Goal: Task Accomplishment & Management: Complete application form

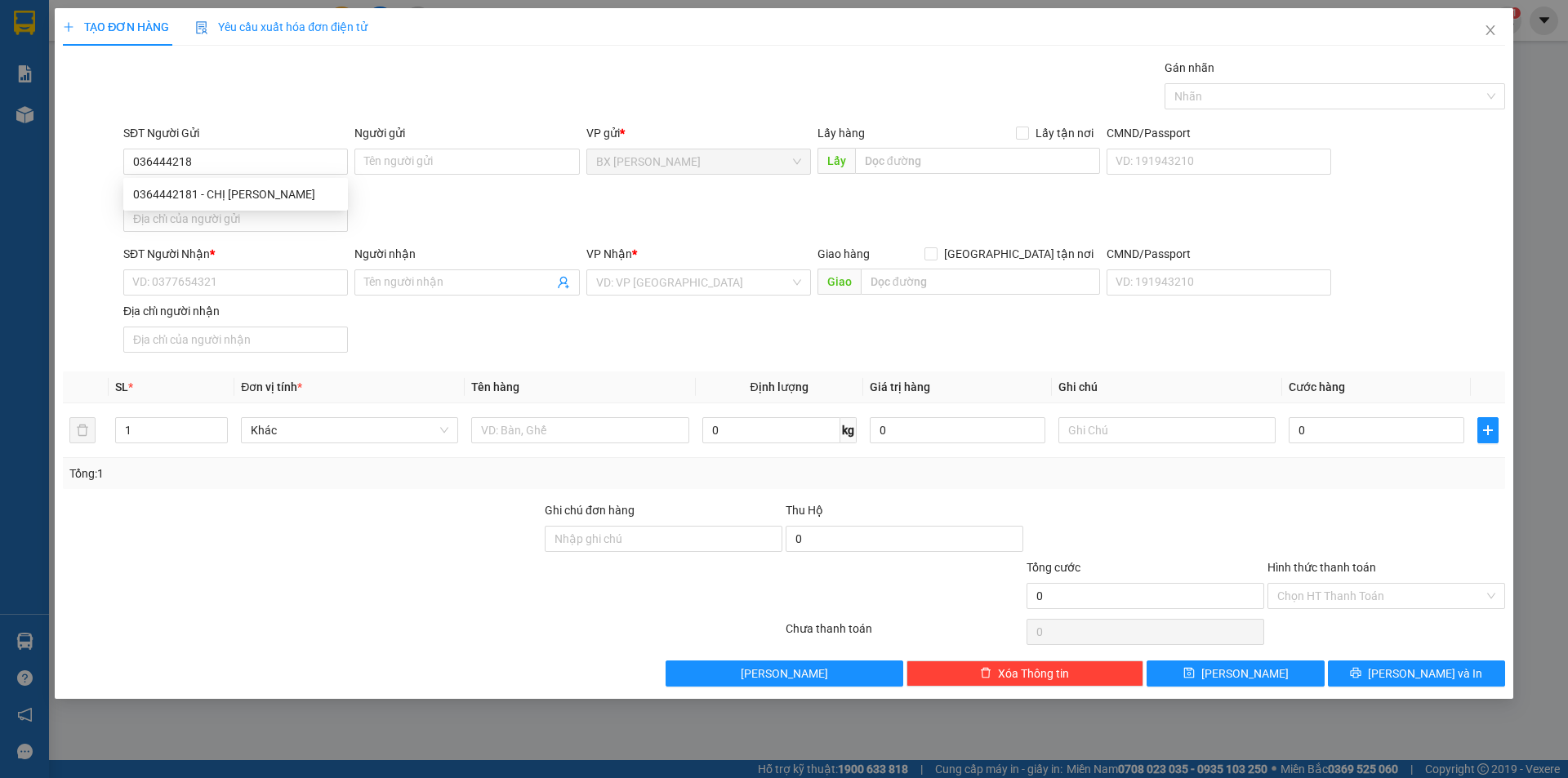
type input "0364442181"
click at [317, 185] on div "0364442181 - CHỊ [PERSON_NAME]" at bounding box center [235, 194] width 225 height 27
type input "CHỊ [PERSON_NAME]"
type input "0364442181"
click at [306, 295] on div "SĐT Người Nhận * VD: 0377654321" at bounding box center [235, 273] width 225 height 57
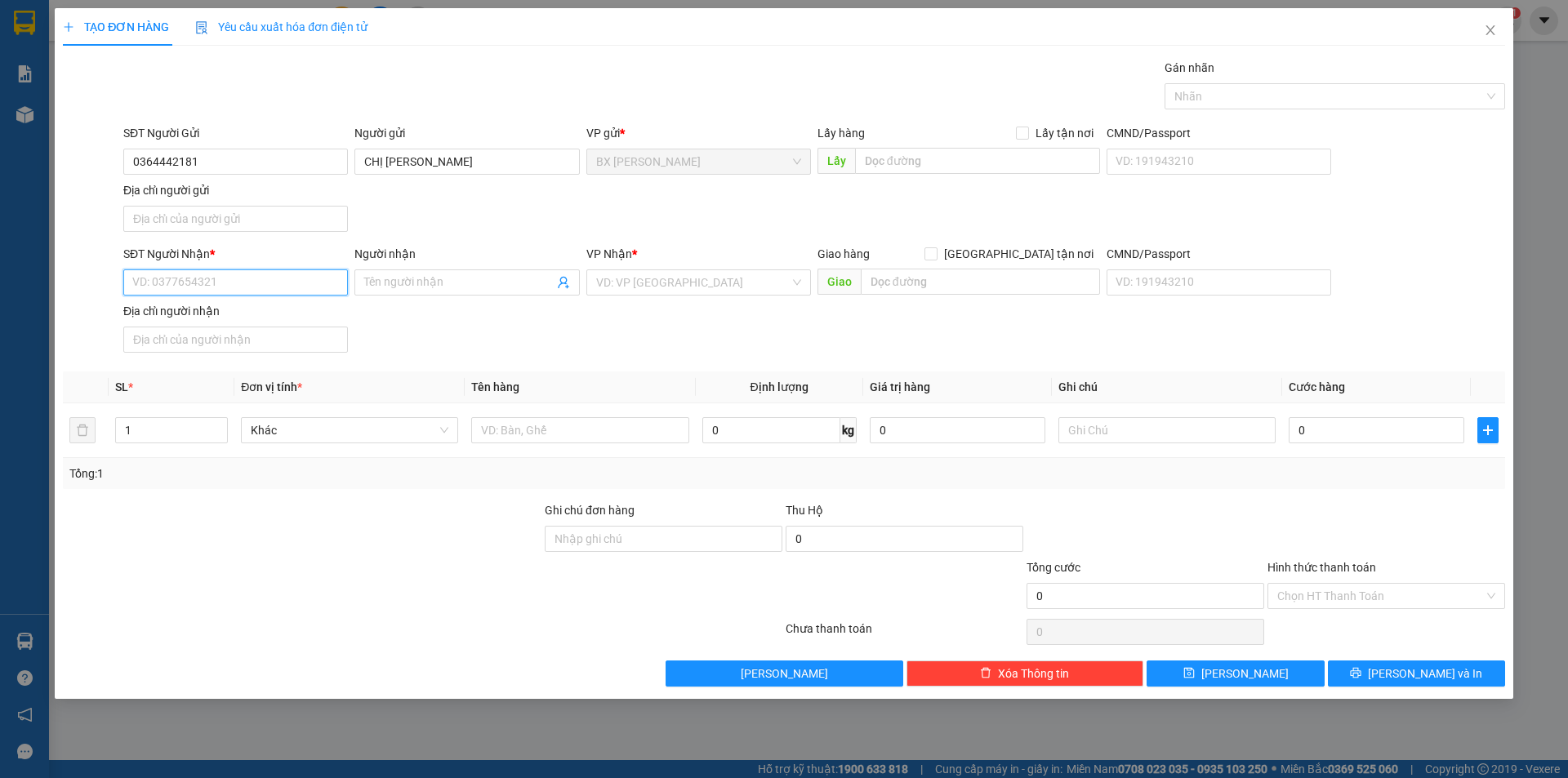
click at [313, 284] on input "SĐT Người Nhận *" at bounding box center [235, 283] width 225 height 27
type input "0852629212"
click at [285, 320] on div "0852629212 - ANH NGUYÊN" at bounding box center [236, 315] width 205 height 18
type input "ANH NGUYÊN"
type input "0852629212"
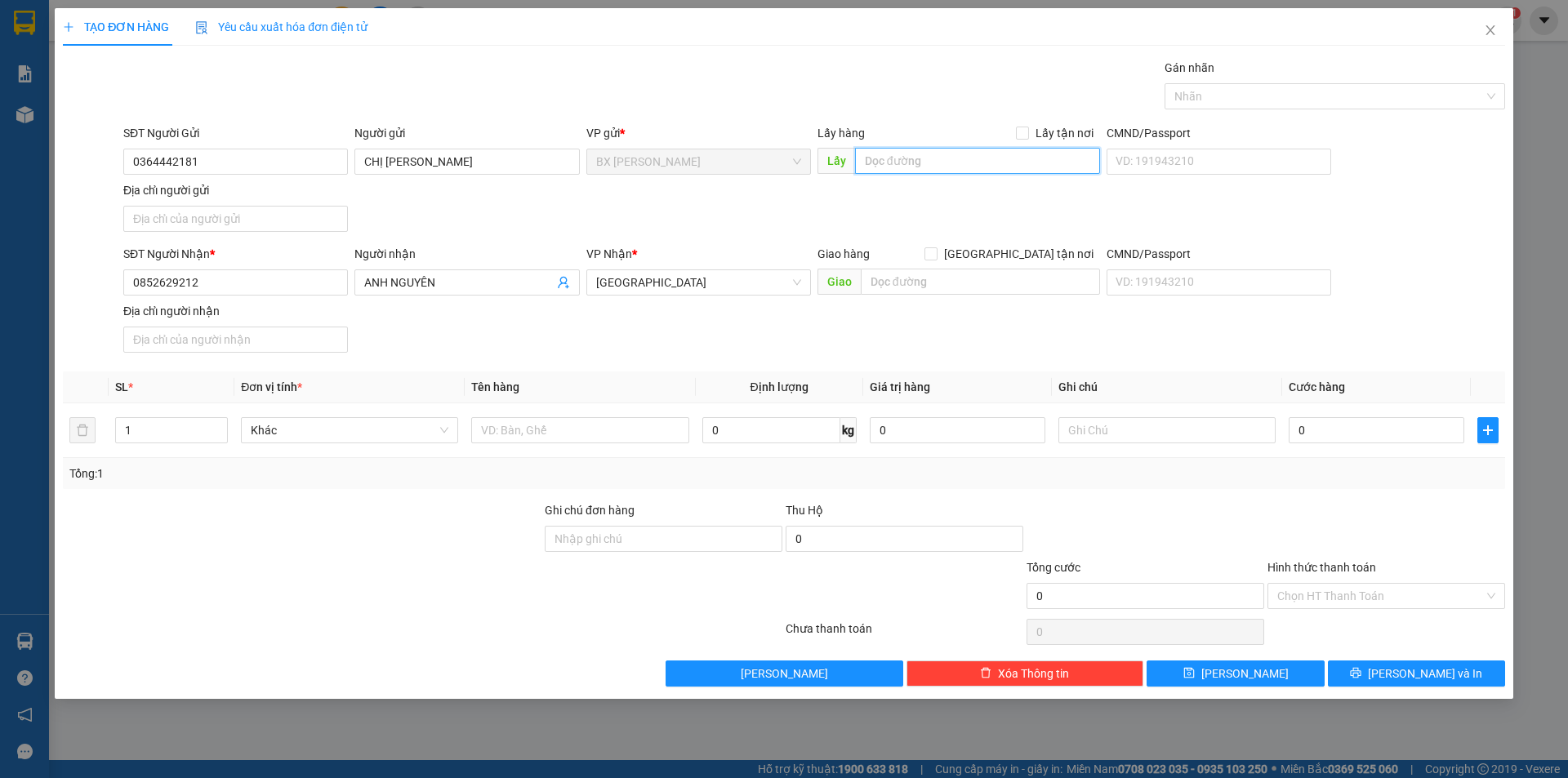
click at [942, 166] on input "text" at bounding box center [977, 161] width 245 height 27
type input "CHƯA QUA CẦU RẠCH GIỒNG"
click at [617, 426] on input "text" at bounding box center [580, 431] width 217 height 27
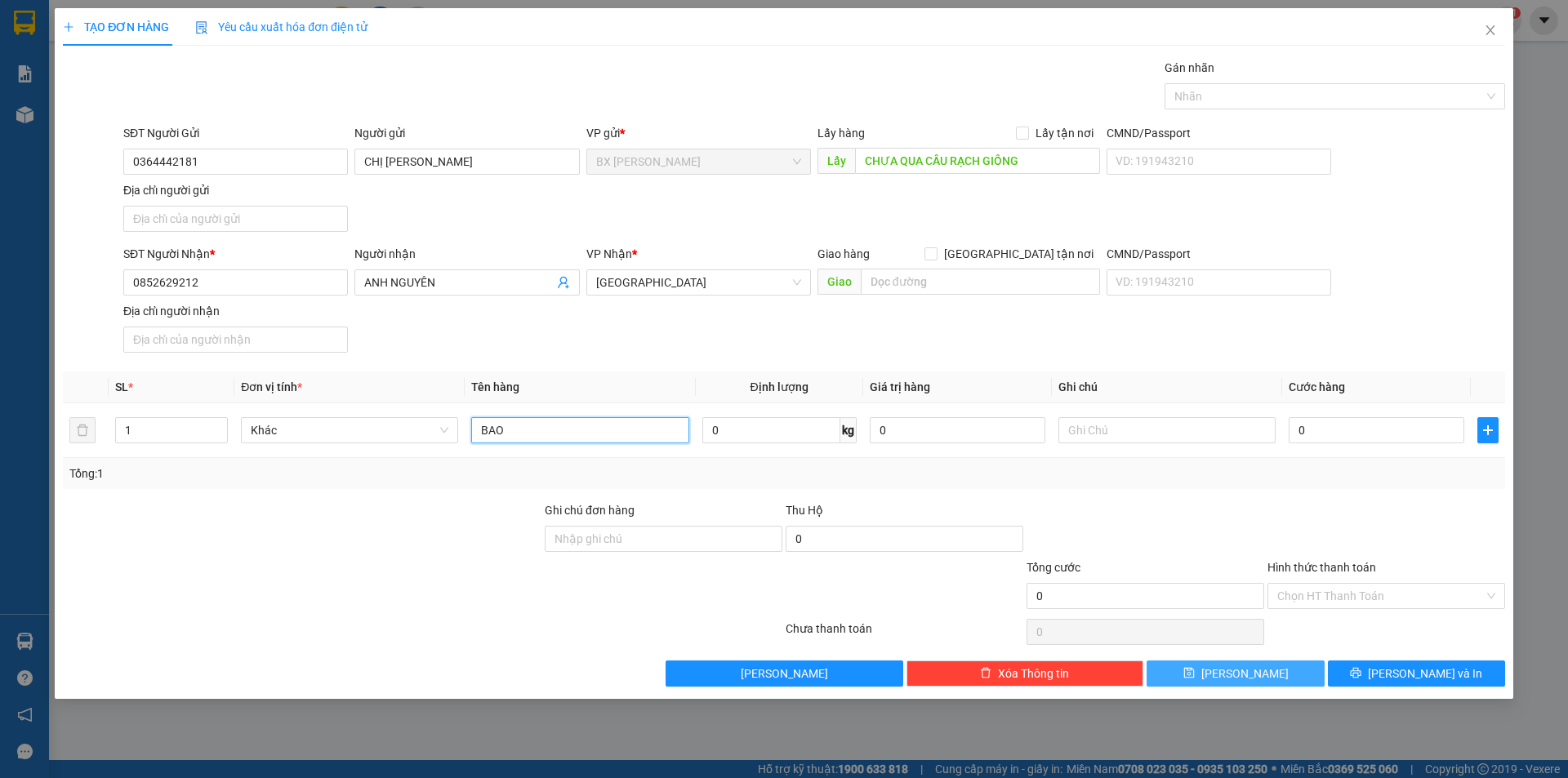
type input "BAO"
click at [1247, 673] on span "[PERSON_NAME]" at bounding box center [1245, 674] width 88 height 18
